Goal: Communication & Community: Answer question/provide support

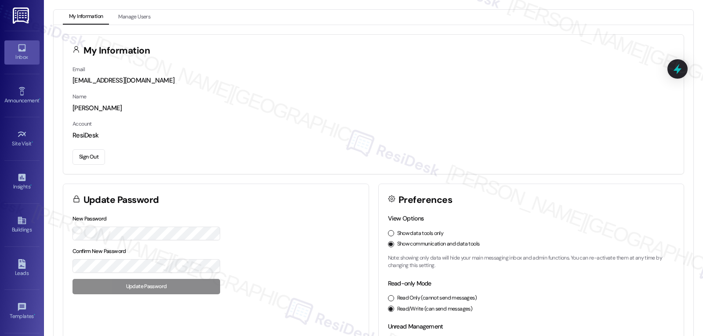
click at [18, 45] on icon at bounding box center [21, 47] width 7 height 7
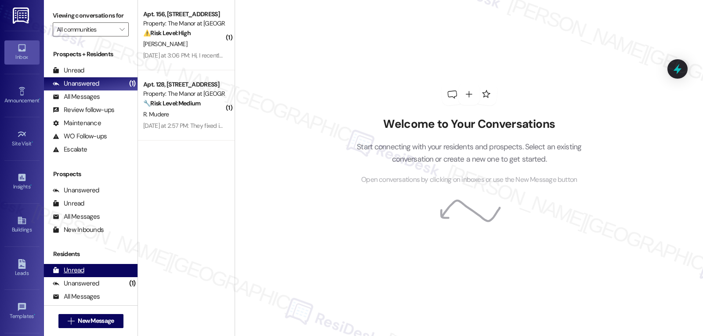
scroll to position [69, 0]
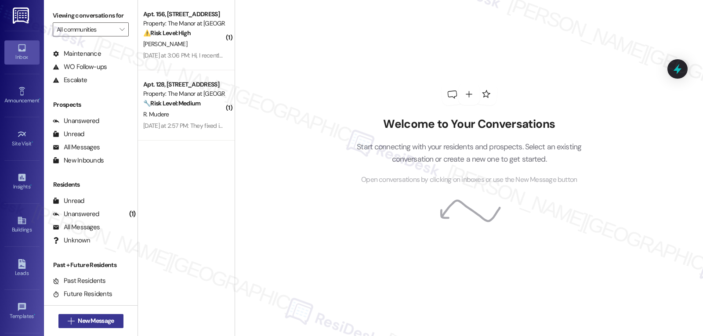
click at [96, 321] on span "New Message" at bounding box center [96, 320] width 36 height 9
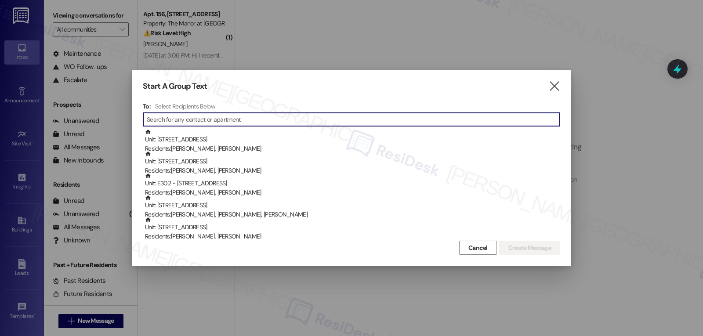
click at [311, 115] on input at bounding box center [353, 119] width 413 height 12
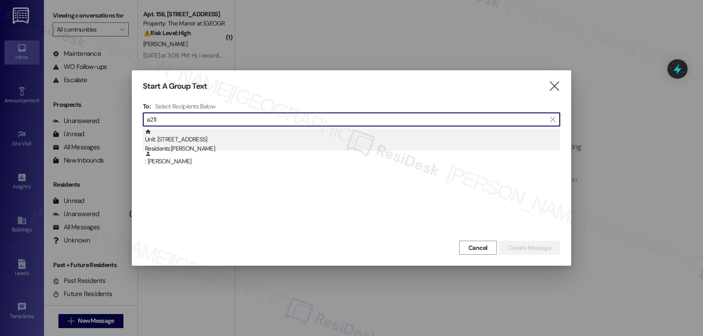
type input "a211"
click at [185, 148] on div "Residents: [PERSON_NAME]" at bounding box center [352, 148] width 415 height 9
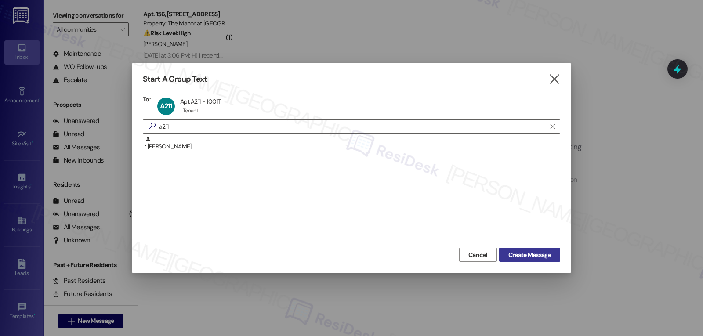
click at [528, 251] on span "Create Message" at bounding box center [529, 254] width 43 height 9
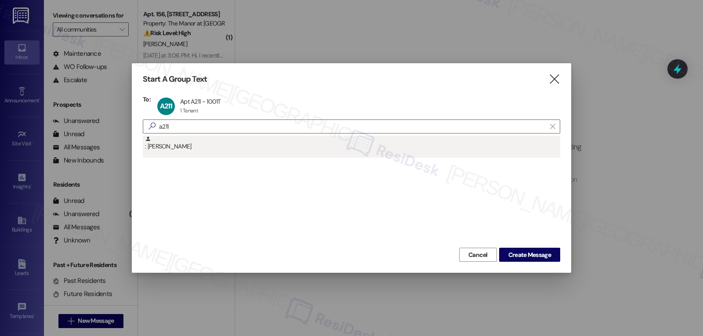
click at [353, 138] on div ": [PERSON_NAME]" at bounding box center [352, 143] width 415 height 15
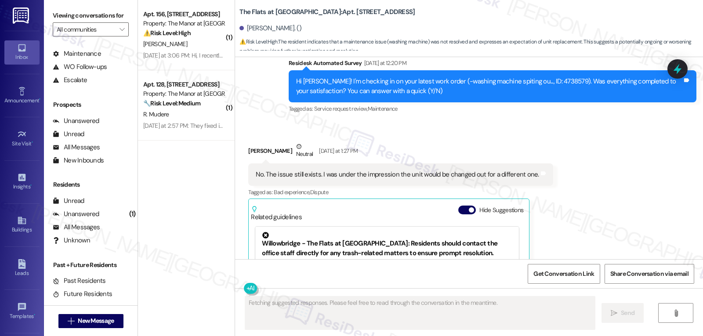
scroll to position [1871, 0]
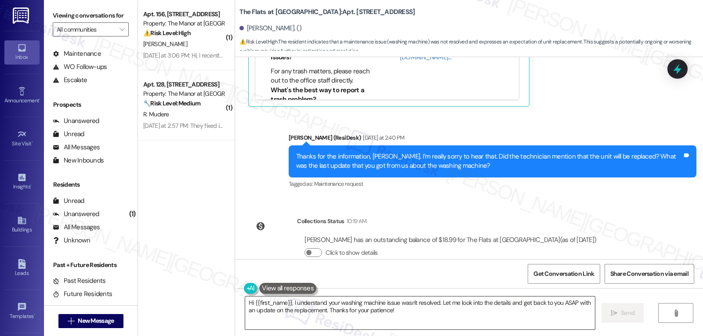
click at [399, 308] on textarea "Hi {{first_name}}, I understand your washing machine issue wasn't resolved. Let…" at bounding box center [420, 312] width 350 height 33
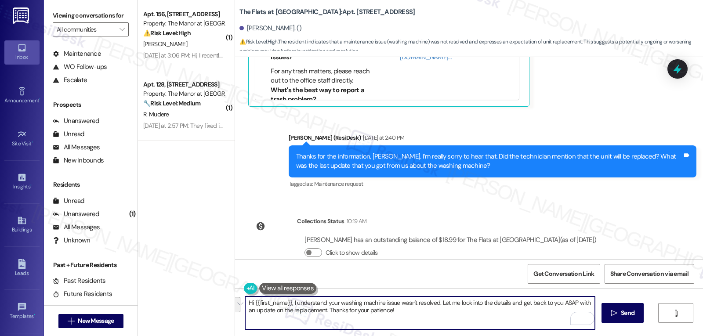
drag, startPoint x: 289, startPoint y: 303, endPoint x: 693, endPoint y: 346, distance: 406.4
click at [693, 336] on html "Inbox Go to Inbox Announcement • Send A Text Announcement Site Visit • Go to Si…" at bounding box center [351, 168] width 703 height 336
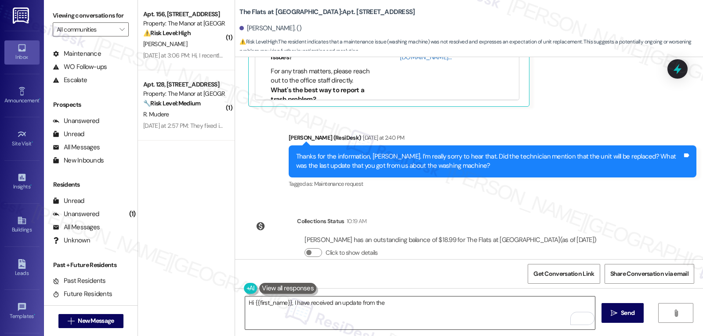
drag, startPoint x: 383, startPoint y: 304, endPoint x: 425, endPoint y: 306, distance: 41.3
click at [383, 304] on textarea "Hi {{first_name}}, I have received an update from the" at bounding box center [420, 312] width 350 height 33
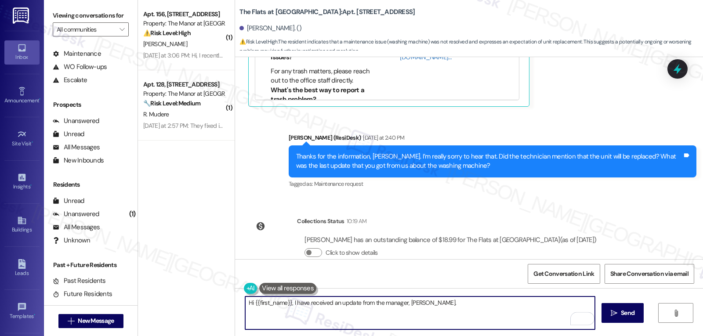
paste textarea "We’ve ordered a brand-new washer for you, and it’s currently on its way. In the…"
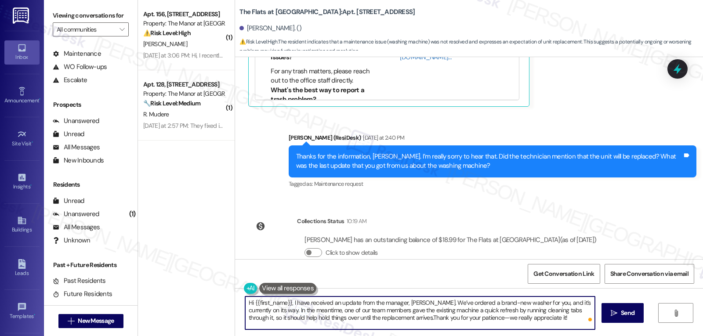
scroll to position [0, 0]
click at [464, 303] on textarea "Hi {{first_name}}, I have received an update from the manager, [PERSON_NAME]. W…" at bounding box center [420, 312] width 350 height 33
click at [509, 323] on textarea "Hi {{first_name}}, I have received an update from the manager, [PERSON_NAME]. W…" at bounding box center [420, 312] width 350 height 33
type textarea "Hi {{first_name}}, I have received an update from the manager, [PERSON_NAME]. W…"
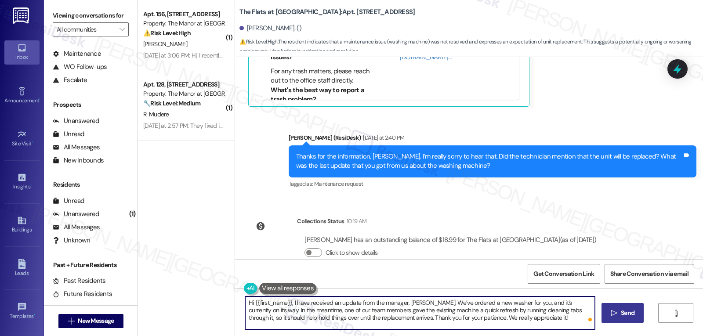
click at [617, 317] on span " Send" at bounding box center [623, 312] width 28 height 9
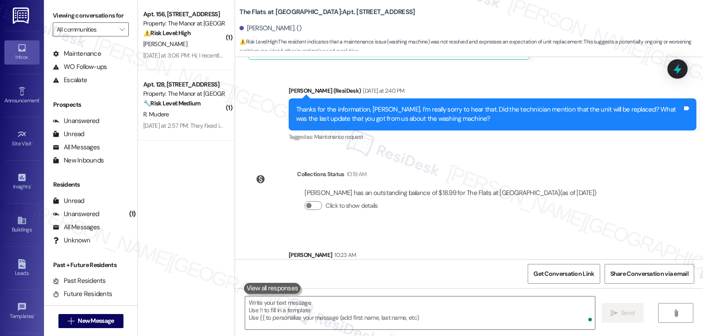
scroll to position [1951, 0]
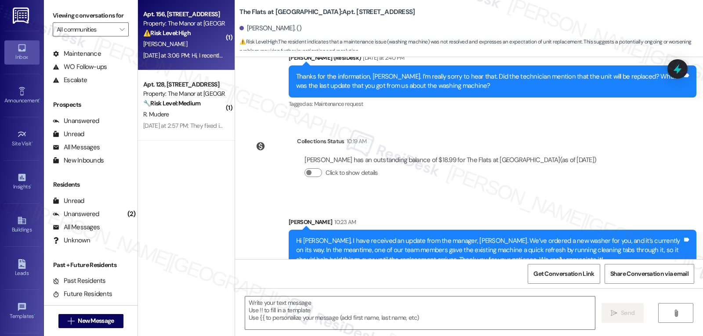
type textarea "Fetching suggested responses. Please feel free to read through the conversation…"
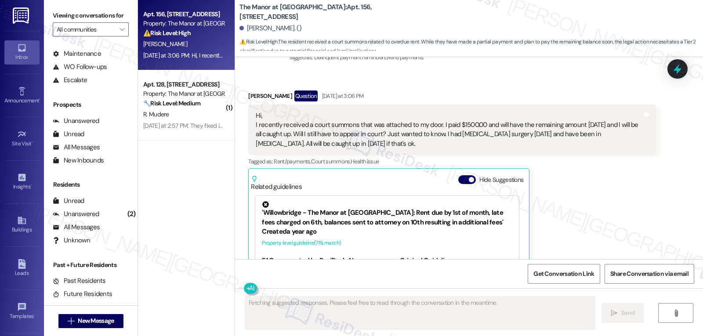
scroll to position [3627, 0]
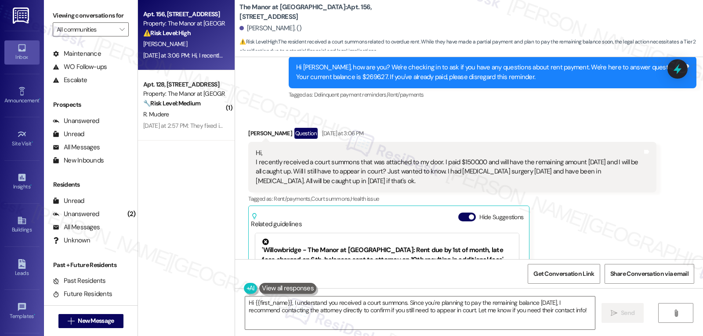
click at [425, 128] on div "Marchuan [PERSON_NAME] Question [DATE] at 3:06 PM" at bounding box center [452, 135] width 408 height 14
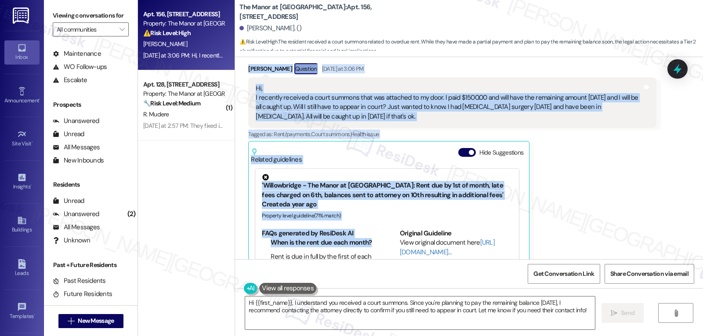
scroll to position [3696, 0]
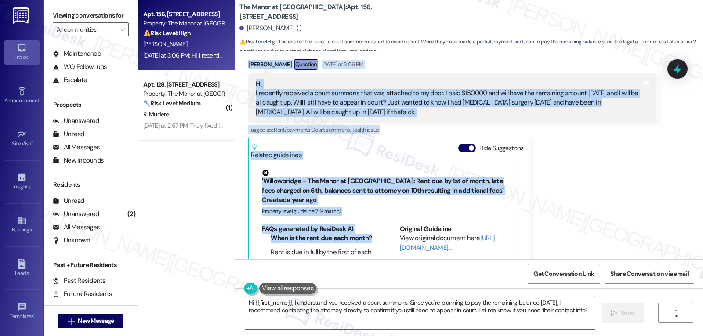
drag, startPoint x: 240, startPoint y: 204, endPoint x: 388, endPoint y: 92, distance: 186.0
click at [388, 92] on div "Received via SMS [PERSON_NAME] Question [DATE] at 3:06 PM Hi, I recently receiv…" at bounding box center [452, 177] width 421 height 251
copy div "[PERSON_NAME] Question [DATE] at 3:06 PM Hi, I recently received a court summon…"
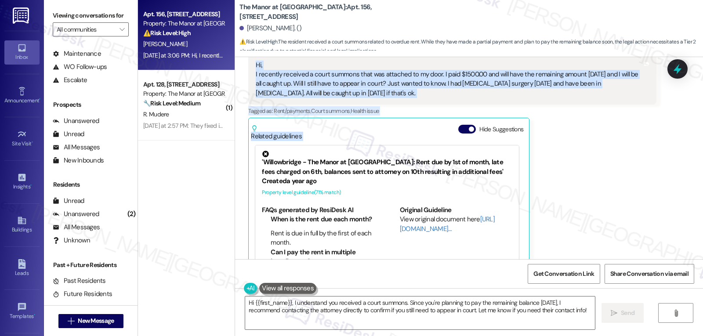
scroll to position [3627, 0]
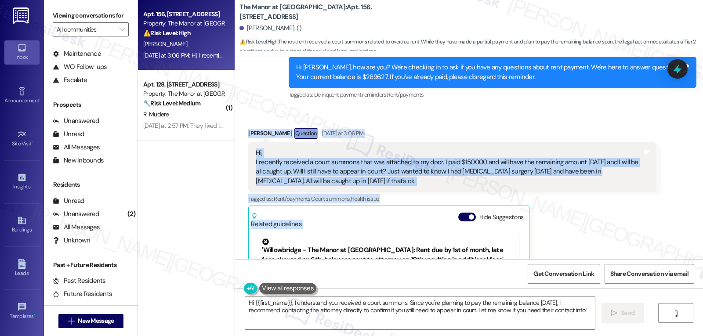
click at [430, 142] on div "Hi, I recently received a court summons that was attached to my door. I paid $1…" at bounding box center [452, 167] width 408 height 51
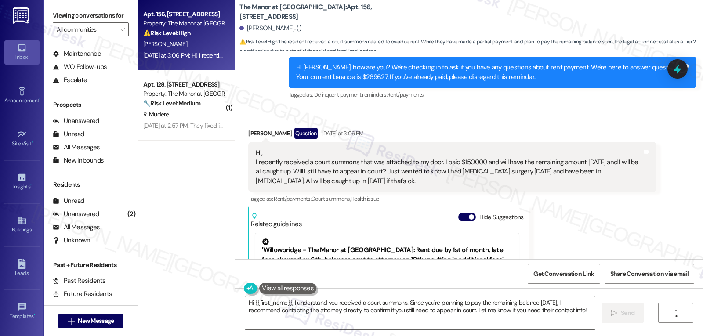
drag, startPoint x: 242, startPoint y: 111, endPoint x: 462, endPoint y: 168, distance: 226.9
click at [462, 168] on div "[PERSON_NAME] Question [DATE] at 3:06 PM Hi, I recently received a court summon…" at bounding box center [452, 247] width 408 height 238
copy div "[PERSON_NAME] Question [DATE] at 3:06 PM Hi, I recently received a court summon…"
click at [313, 148] on div "Hi, I recently received a court summons that was attached to my door. I paid $1…" at bounding box center [449, 167] width 386 height 38
drag, startPoint x: 238, startPoint y: 115, endPoint x: 376, endPoint y: 165, distance: 146.5
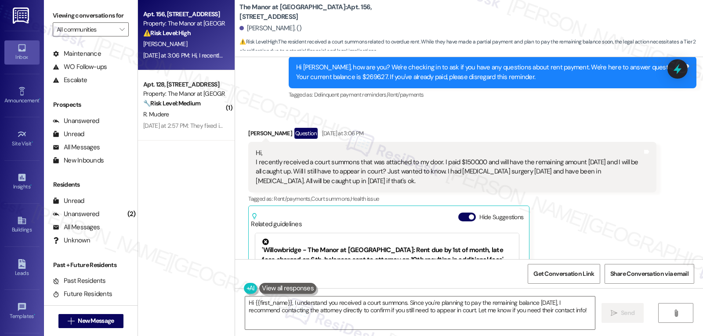
click at [376, 165] on div "Received via SMS [PERSON_NAME] Question [DATE] at 3:06 PM Hi, I recently receiv…" at bounding box center [452, 246] width 421 height 251
copy div "[PERSON_NAME] Question [DATE] at 3:06 PM Hi, I recently received a court summon…"
click at [324, 324] on textarea "Hi {{first_name}}, I understand you received a court summons. Since you're plan…" at bounding box center [420, 312] width 350 height 33
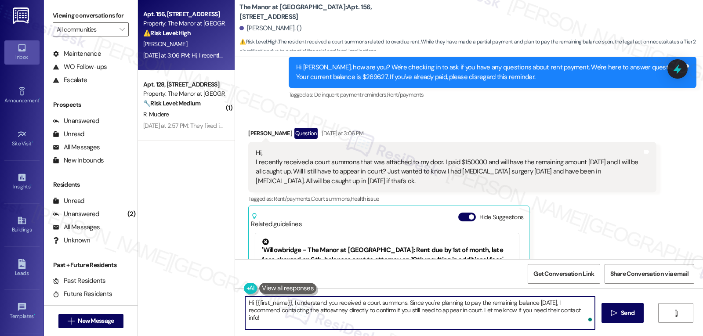
paste textarea "[PERSON_NAME], thank you for reaching out and letting me know. I hope you’re ge…"
click at [311, 315] on textarea "Hi [PERSON_NAME], thank you for reaching out and letting me know. I hope you’re…" at bounding box center [420, 312] width 350 height 33
paste textarea "Regarding the court summons, once a filing has been made, we recommend reaching…"
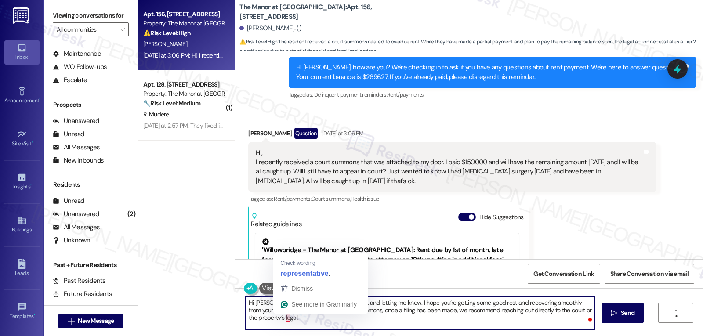
click at [298, 321] on textarea "Hi [PERSON_NAME], thank you for reaching out and letting me know. I hope you’re…" at bounding box center [420, 312] width 350 height 33
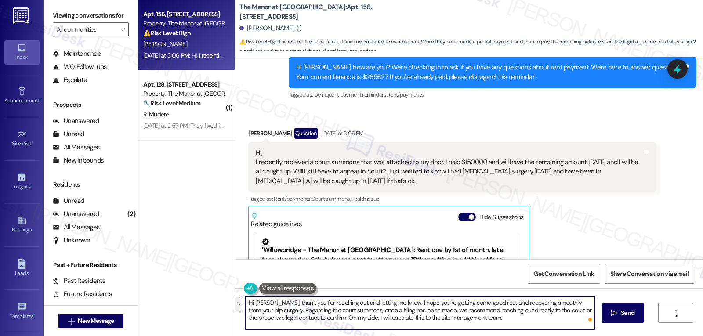
drag, startPoint x: 351, startPoint y: 312, endPoint x: 361, endPoint y: 317, distance: 11.4
click at [361, 317] on textarea "Hi [PERSON_NAME], thank you for reaching out and letting me know. I hope you’re…" at bounding box center [420, 312] width 350 height 33
click at [516, 319] on textarea "Hi [PERSON_NAME], thank you for reaching out and letting me know. I hope you’re…" at bounding box center [420, 312] width 350 height 33
type textarea "Hi [PERSON_NAME], thank you for reaching out and letting me know. I hope you’re…"
click at [628, 316] on span "Send" at bounding box center [628, 312] width 14 height 9
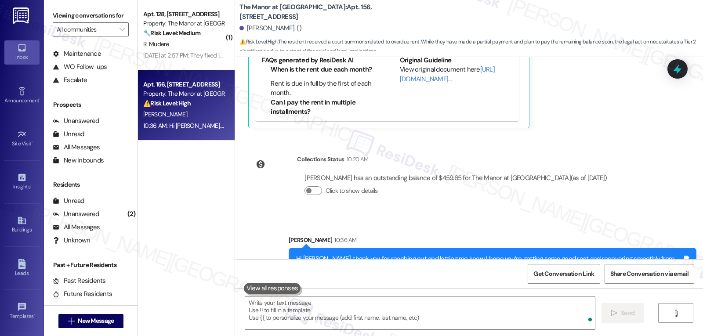
scroll to position [3883, 0]
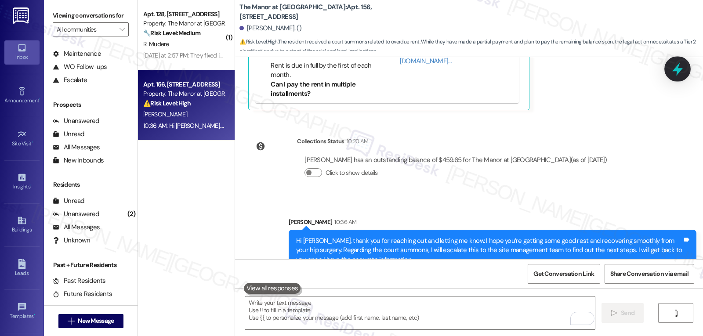
click at [676, 72] on icon at bounding box center [677, 68] width 15 height 15
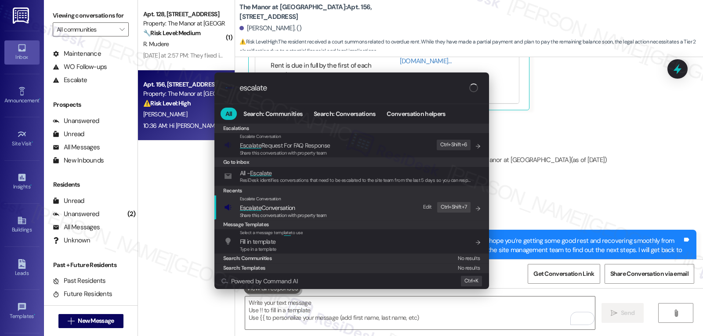
type input "escalate"
click at [279, 207] on span "Escalate Conversation" at bounding box center [267, 208] width 55 height 8
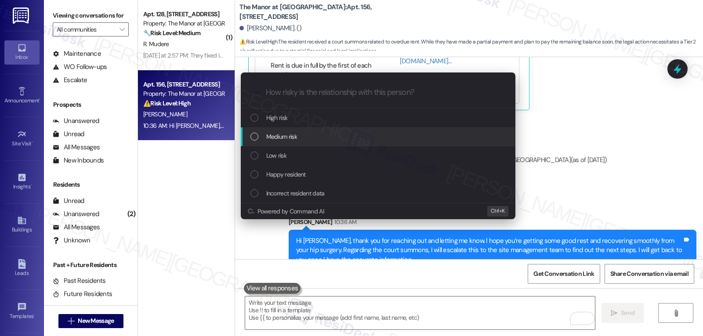
click at [294, 138] on span "Medium risk" at bounding box center [281, 137] width 31 height 10
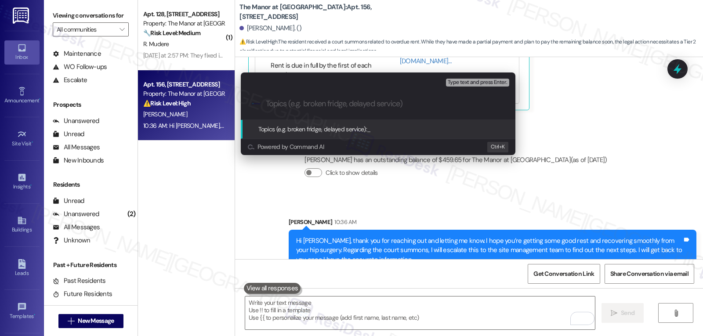
click at [632, 132] on div "Escalate Conversation Medium risk Topics (e.g. broken fridge, delayed service) …" at bounding box center [351, 168] width 703 height 336
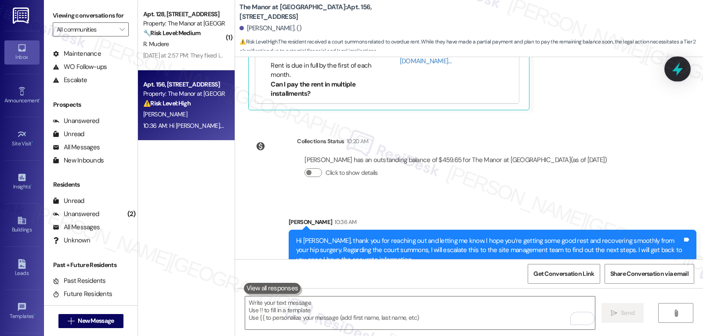
click at [671, 72] on icon at bounding box center [677, 68] width 15 height 15
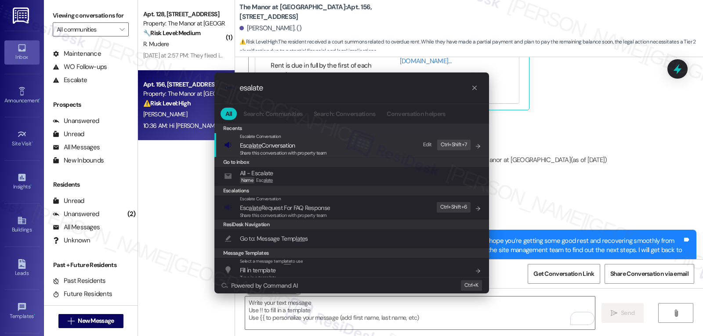
type input "esalate"
click at [291, 152] on span "Share this conversation with property team" at bounding box center [283, 153] width 87 height 6
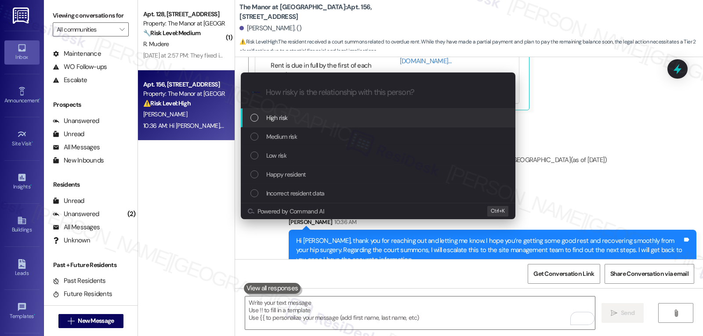
click at [298, 125] on div "High risk" at bounding box center [378, 117] width 275 height 19
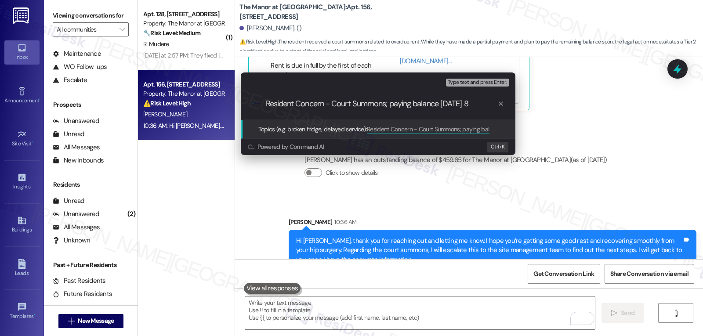
click at [471, 109] on div ".cls-1{fill:#0a055f;}.cls-2{fill:#0cc4c4;} resideskLogoBlueOrange Resident Conc…" at bounding box center [378, 103] width 275 height 31
click at [469, 106] on input "Resident Concern - Court Summons; paying balance [DATE] 8" at bounding box center [381, 103] width 231 height 9
type input "Resident Concern - Court Summons; paying balance [DATE][DATE]"
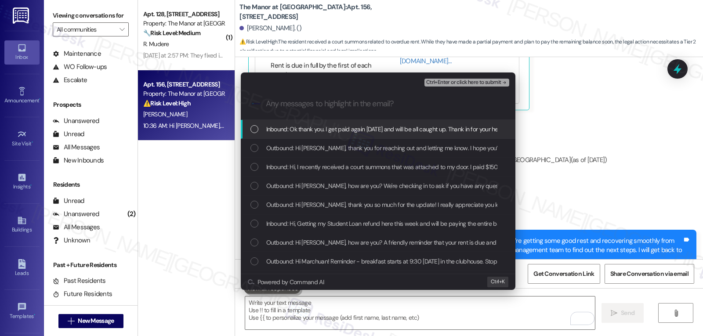
scroll to position [3953, 0]
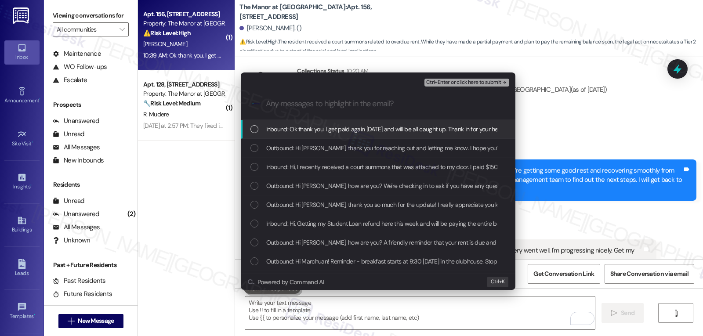
click at [257, 132] on div "List of options" at bounding box center [254, 129] width 8 height 8
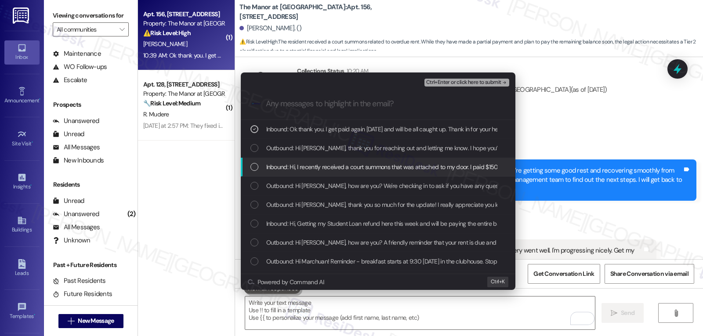
click at [260, 168] on div "Inbound: Hi, I recently received a court summons that was attached to my door. …" at bounding box center [378, 167] width 257 height 10
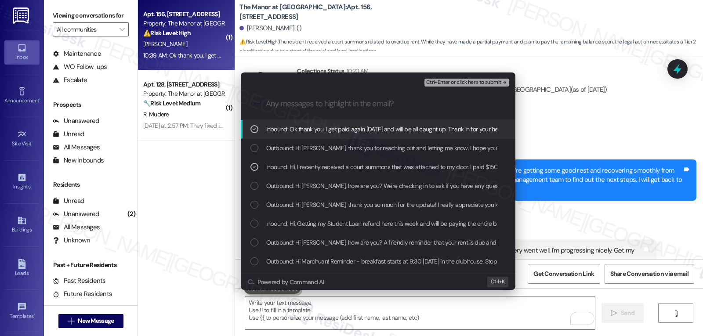
click at [473, 81] on span "Ctrl+Enter or click here to submit" at bounding box center [463, 83] width 75 height 6
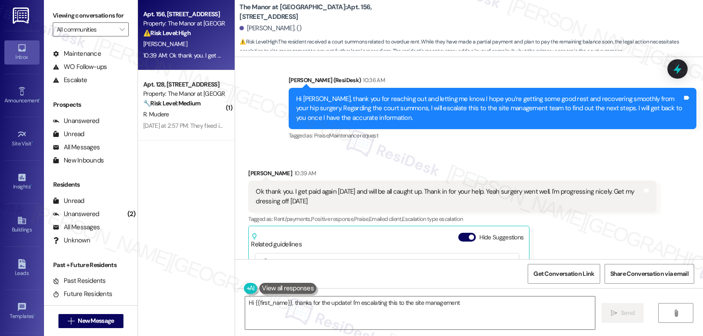
scroll to position [3918, 0]
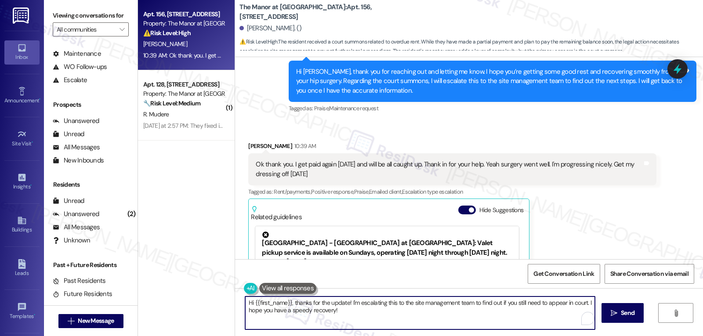
click at [347, 314] on textarea "Hi {{first_name}}, thanks for the update! I'm escalating this to the site manag…" at bounding box center [420, 312] width 350 height 33
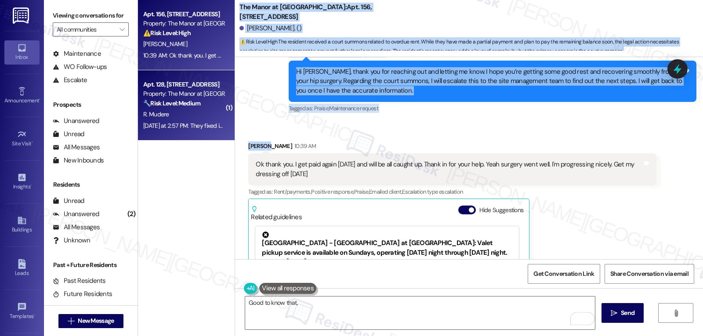
drag, startPoint x: 266, startPoint y: 127, endPoint x: 227, endPoint y: 127, distance: 39.1
click at [227, 127] on div "Apt. 156, [STREET_ADDRESS] Property: The Manor at [GEOGRAPHIC_DATA] ⚠️ Risk Lev…" at bounding box center [420, 168] width 565 height 336
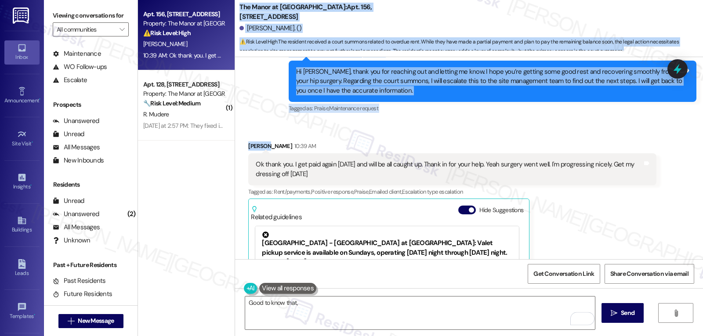
copy div "lor ipsu dol sitam con adi elitsedd ei. Temporinc ut 5:46 LA: Etdo magna al eni…"
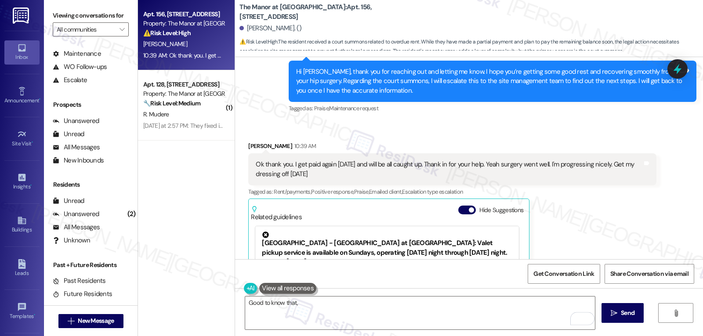
click at [284, 141] on div "[PERSON_NAME] 10:39 AM" at bounding box center [452, 147] width 408 height 12
click at [249, 31] on div "[PERSON_NAME]. ()" at bounding box center [270, 28] width 62 height 9
copy div "Marchuan"
click at [305, 306] on textarea "Good to know that," at bounding box center [420, 312] width 350 height 33
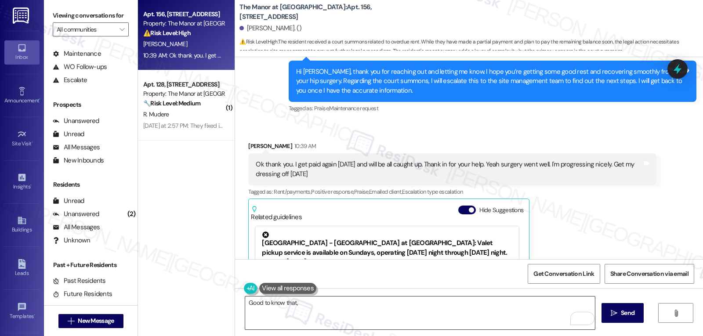
paste textarea "Marchuan"
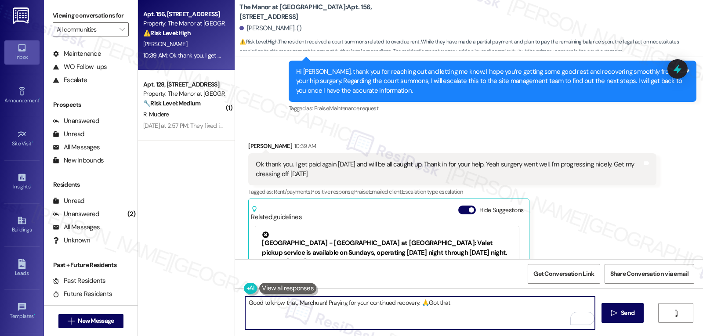
click at [475, 314] on textarea "Good to know that, Marchuan! Praying for your continued recovery. 🙏Got that" at bounding box center [420, 312] width 350 height 33
type textarea "Good to know that, Marchuan! Praying for your continued recovery. 🙏Got that, I …"
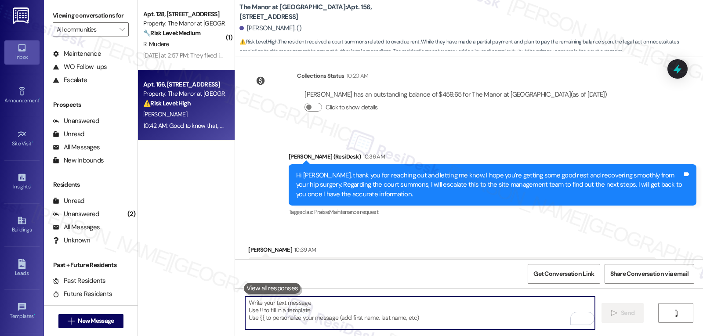
scroll to position [3813, 0]
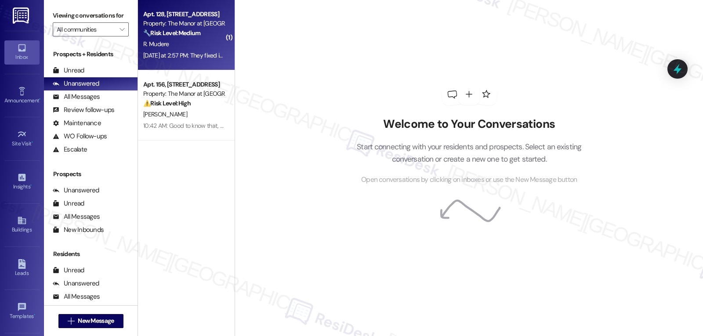
click at [180, 43] on div "R. Mudere" at bounding box center [183, 44] width 83 height 11
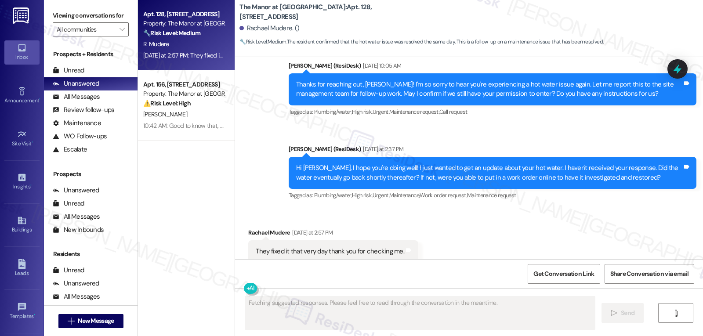
scroll to position [5828, 0]
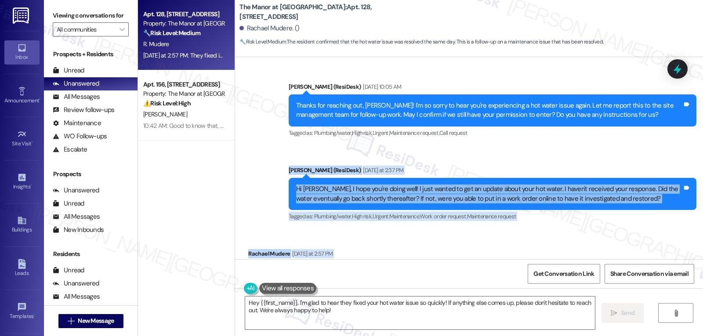
drag, startPoint x: 279, startPoint y: 132, endPoint x: 399, endPoint y: 240, distance: 161.1
click at [399, 240] on div "Announcement, sent via SMS [PERSON_NAME] (ResiDesk) [DATE] 3:11 PM Hi [PERSON_N…" at bounding box center [469, 158] width 468 height 202
copy div "[PERSON_NAME] (ResiDesk) [DATE] at 2:37 PM Hi [PERSON_NAME], I hope you're doin…"
click at [448, 318] on textarea "Hey {{first_name}}, I'm glad to hear they fixed your hot water issue so quickly…" at bounding box center [420, 312] width 350 height 33
paste textarea "Thanks so much for the update, [PERSON_NAME]! I’m really glad to hear it was ta…"
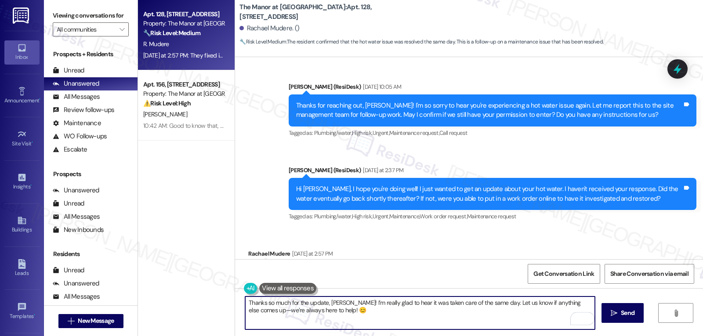
click at [589, 301] on textarea "Thanks so much for the update, [PERSON_NAME]! I’m really glad to hear it was ta…" at bounding box center [420, 312] width 350 height 33
click at [478, 313] on textarea "Thanks so much for the update, [PERSON_NAME]! I’m really glad to hear it was ta…" at bounding box center [420, 312] width 350 height 33
click at [467, 315] on textarea "Thanks so much for the update, Rachael! I’m really glad to hear it was taken ca…" at bounding box center [420, 312] width 350 height 33
type textarea "Thanks so much for the update, Rachael! I’m really glad to hear it was taken ca…"
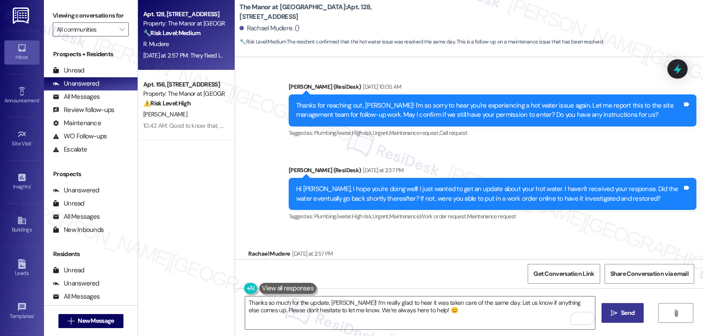
click at [610, 318] on span " Send" at bounding box center [623, 312] width 28 height 9
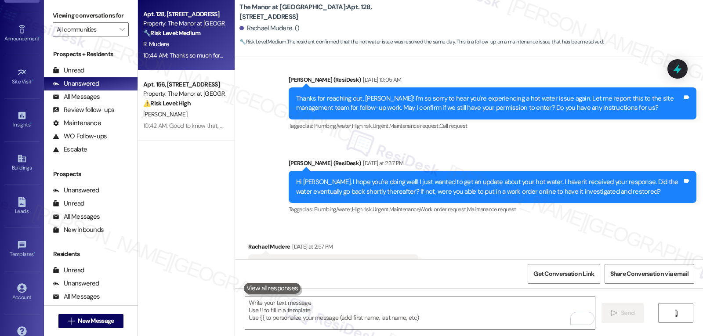
scroll to position [83, 0]
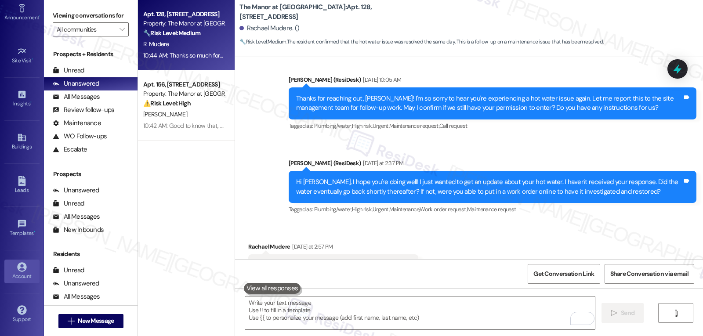
click at [26, 273] on div "Account" at bounding box center [22, 276] width 44 height 9
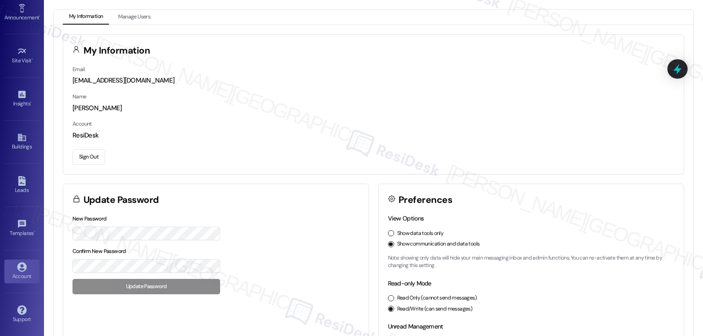
click at [92, 160] on button "Sign Out" at bounding box center [88, 156] width 33 height 15
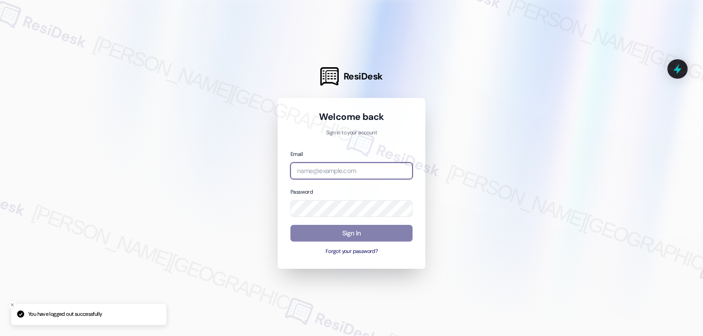
click at [334, 173] on input "email" at bounding box center [351, 171] width 122 height 17
click at [303, 177] on input "email" at bounding box center [351, 171] width 122 height 17
paste input "automated-surveys-archway_equities-jomar.punay@archway_equities.com"
type input "automated-surveys-archway_equities-jomar.punay@archway_equities.com"
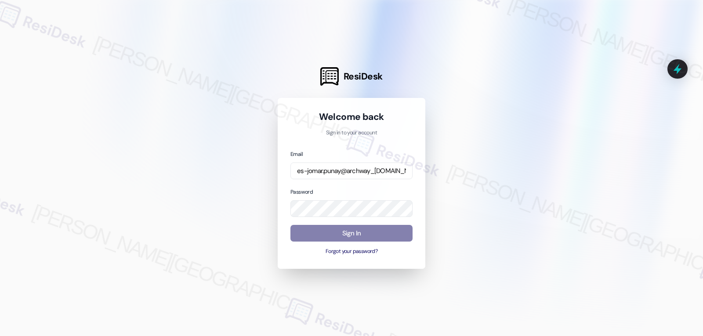
scroll to position [0, 0]
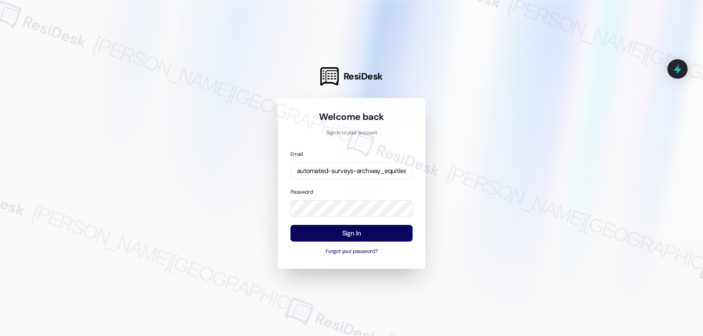
click at [201, 170] on div at bounding box center [351, 168] width 703 height 336
click at [376, 233] on button "Sign In" at bounding box center [351, 233] width 122 height 17
